Goal: Task Accomplishment & Management: Manage account settings

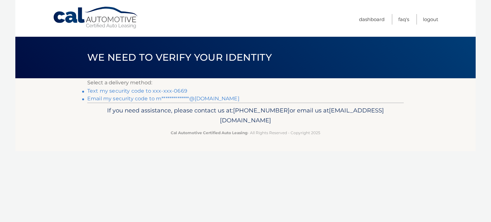
click at [175, 90] on link "Text my security code to xxx-xxx-0669" at bounding box center [137, 91] width 100 height 6
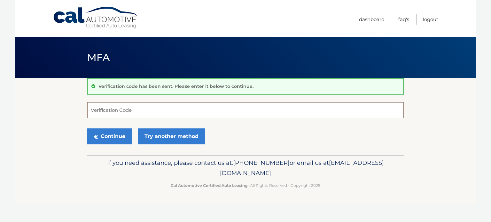
click at [144, 111] on input "Verification Code" at bounding box center [245, 110] width 316 height 16
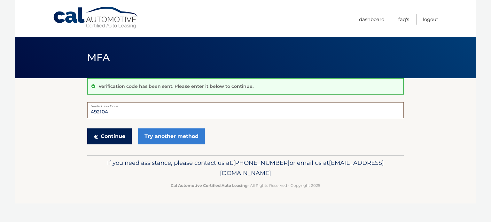
type input "492104"
click at [127, 136] on button "Continue" at bounding box center [109, 136] width 44 height 16
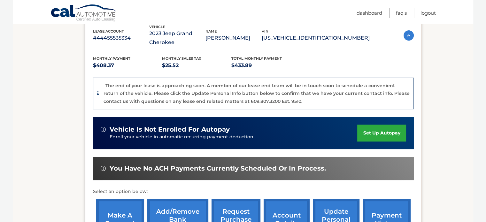
scroll to position [212, 0]
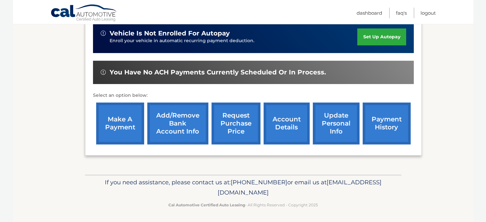
click at [115, 129] on link "make a payment" at bounding box center [120, 124] width 48 height 42
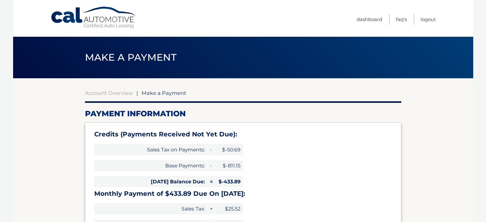
select select "NWNhYmViZmEtODBmYS00MGRhLTg2N2MtMjk5ZTM3YWViYWZi"
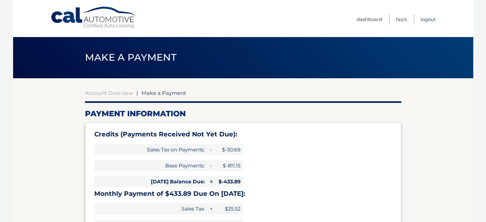
click at [424, 22] on link "Logout" at bounding box center [427, 19] width 15 height 11
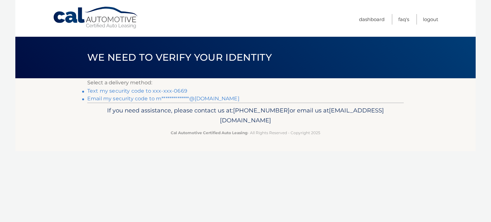
click at [168, 93] on link "Text my security code to xxx-xxx-0669" at bounding box center [137, 91] width 100 height 6
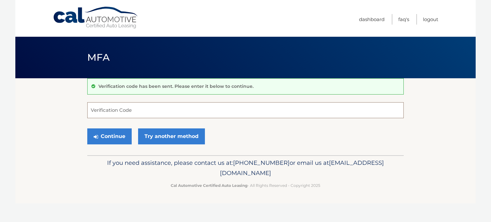
click at [157, 110] on input "Verification Code" at bounding box center [245, 110] width 316 height 16
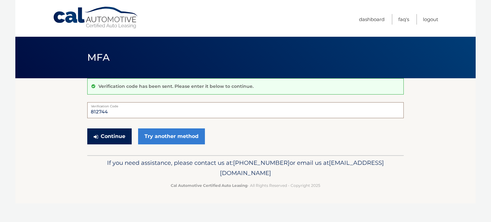
type input "812744"
click at [120, 132] on button "Continue" at bounding box center [109, 136] width 44 height 16
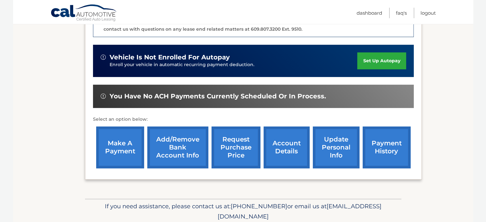
scroll to position [189, 0]
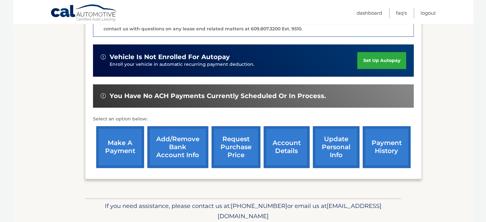
click at [280, 151] on link "account details" at bounding box center [287, 147] width 46 height 42
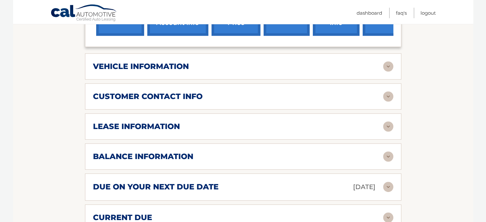
scroll to position [292, 0]
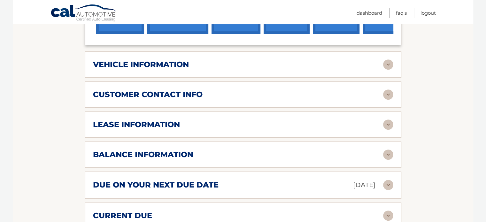
click at [196, 152] on div "balance information" at bounding box center [238, 155] width 290 height 10
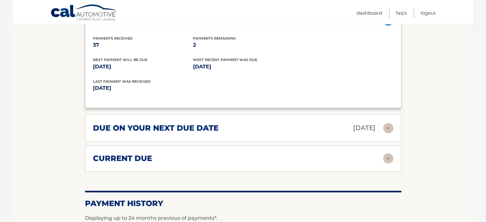
scroll to position [428, 0]
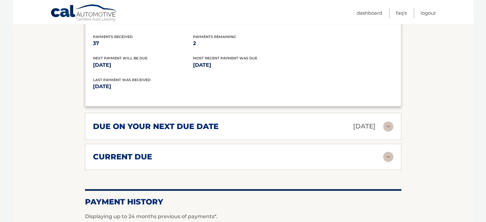
click at [387, 125] on img at bounding box center [388, 126] width 10 height 10
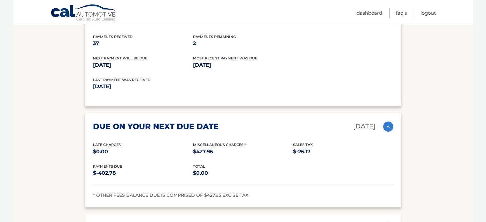
click at [318, 158] on div "Late Charges $0.00 Miscellaneous Charges * $427.95 Sales Tax $-25.17" at bounding box center [243, 153] width 300 height 22
click at [384, 123] on img at bounding box center [388, 126] width 10 height 10
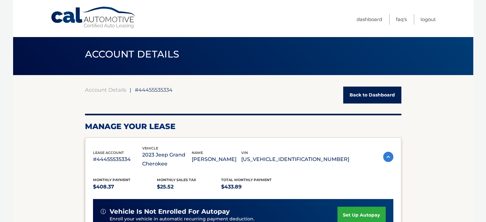
scroll to position [0, 0]
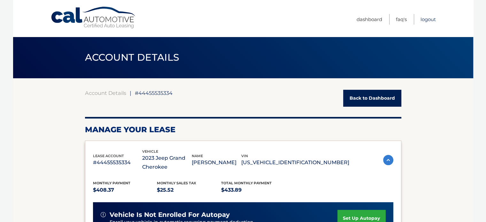
click at [427, 18] on link "Logout" at bounding box center [427, 19] width 15 height 11
